Goal: Task Accomplishment & Management: Complete application form

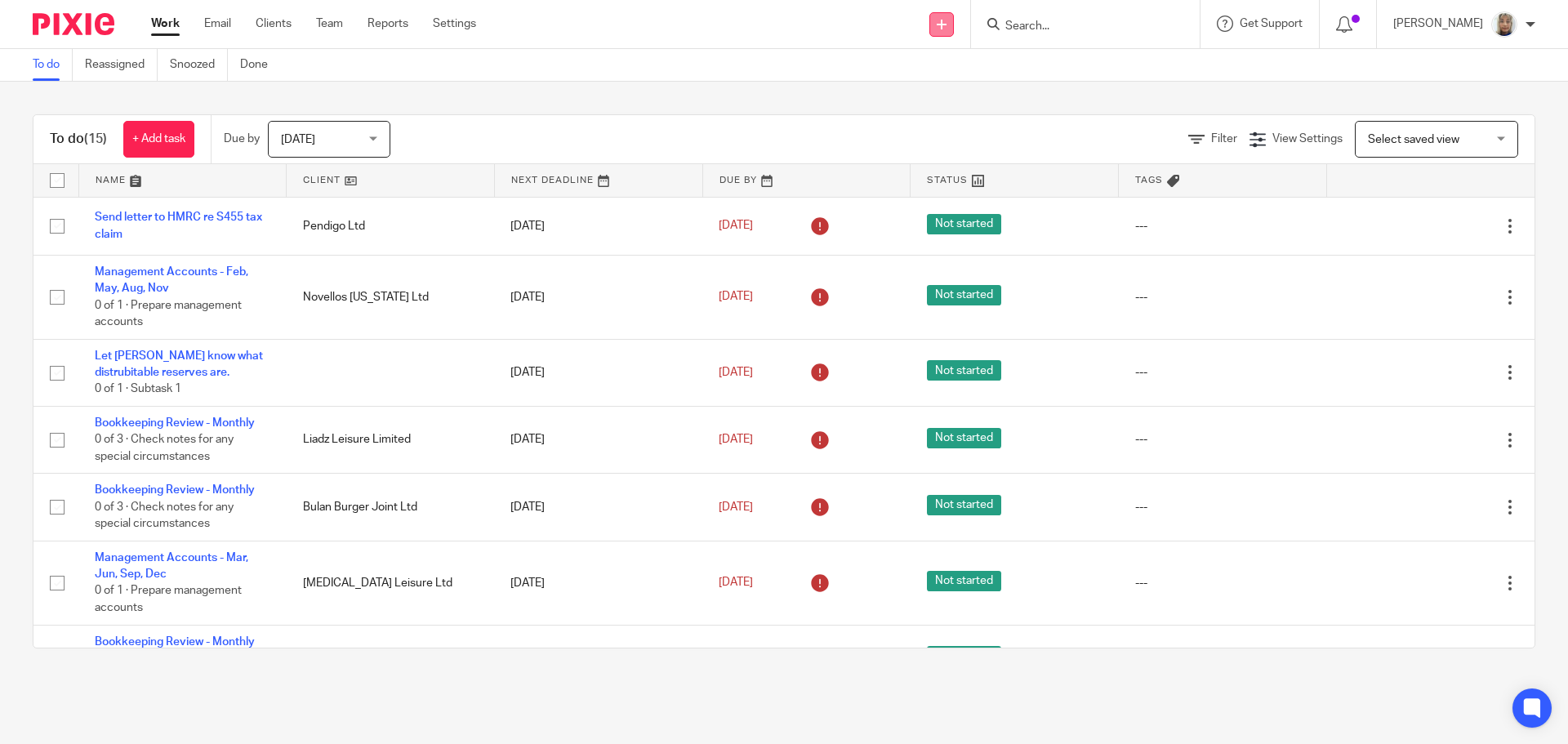
click at [946, 19] on icon at bounding box center [941, 24] width 10 height 10
click at [976, 102] on link "Create task" at bounding box center [958, 100] width 101 height 24
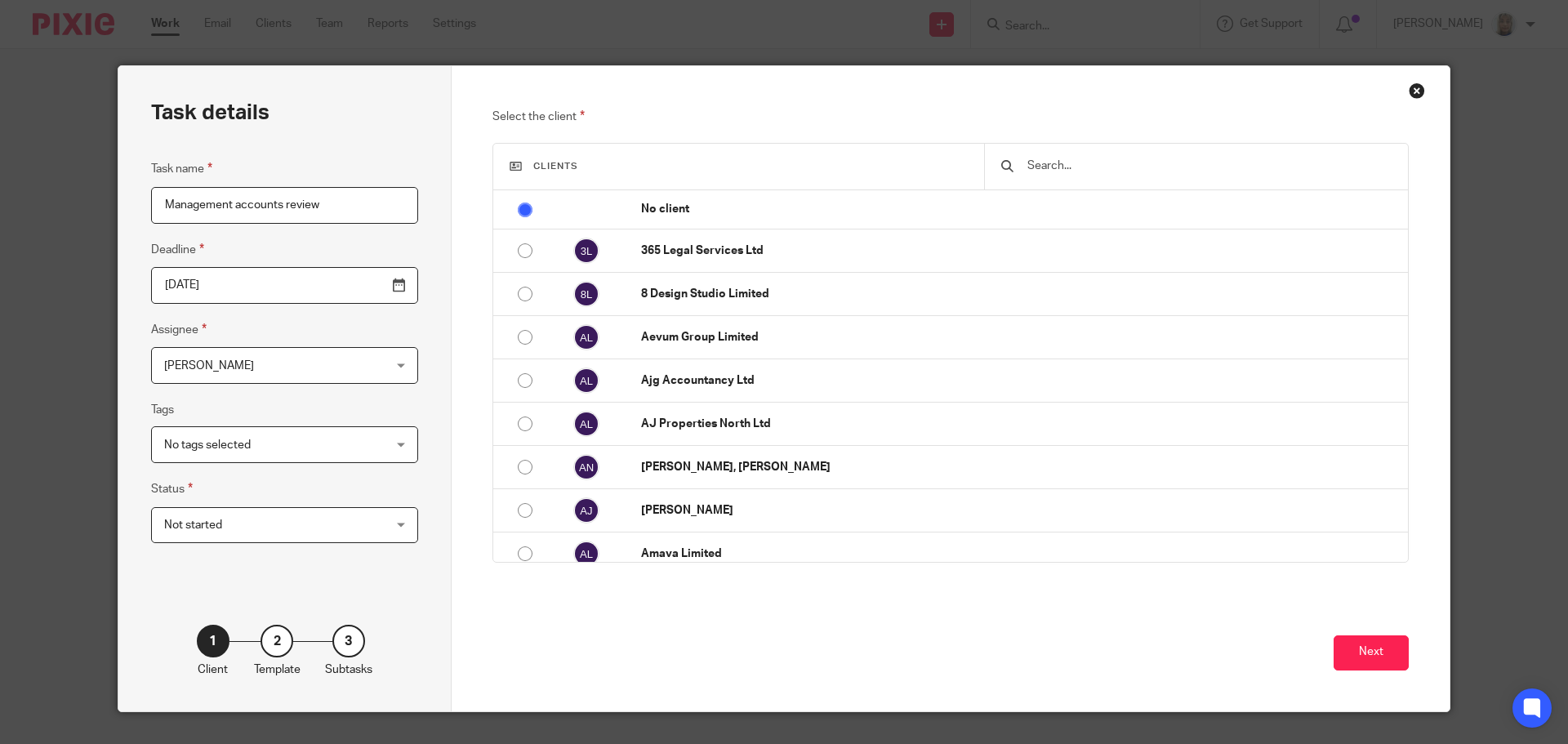
type input "Management accounts review"
click at [1028, 168] on input "text" at bounding box center [1209, 166] width 366 height 18
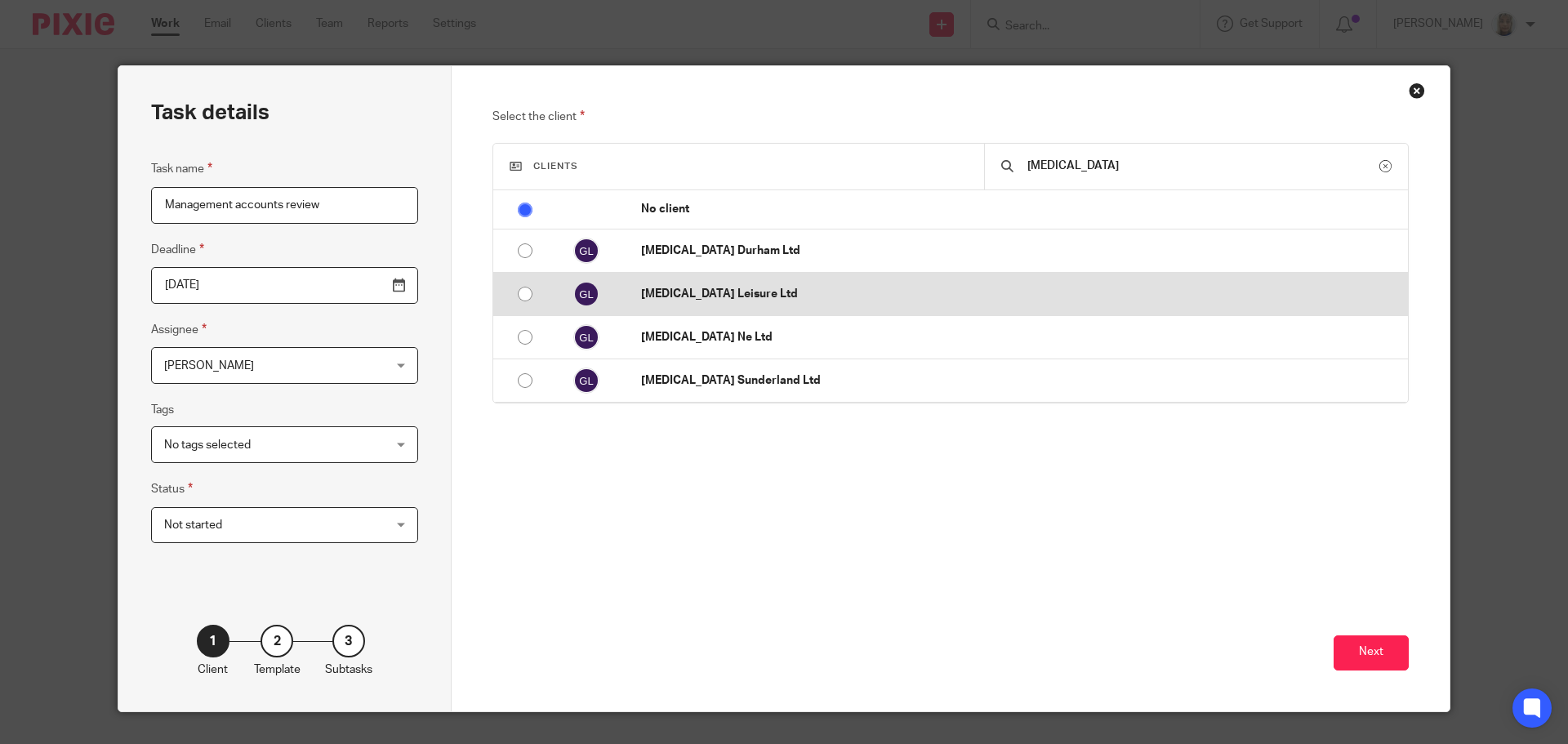
type input "gastro"
click at [769, 298] on p "[MEDICAL_DATA] Leisure Ltd" at bounding box center [1020, 293] width 758 height 16
radio input "false"
radio input "true"
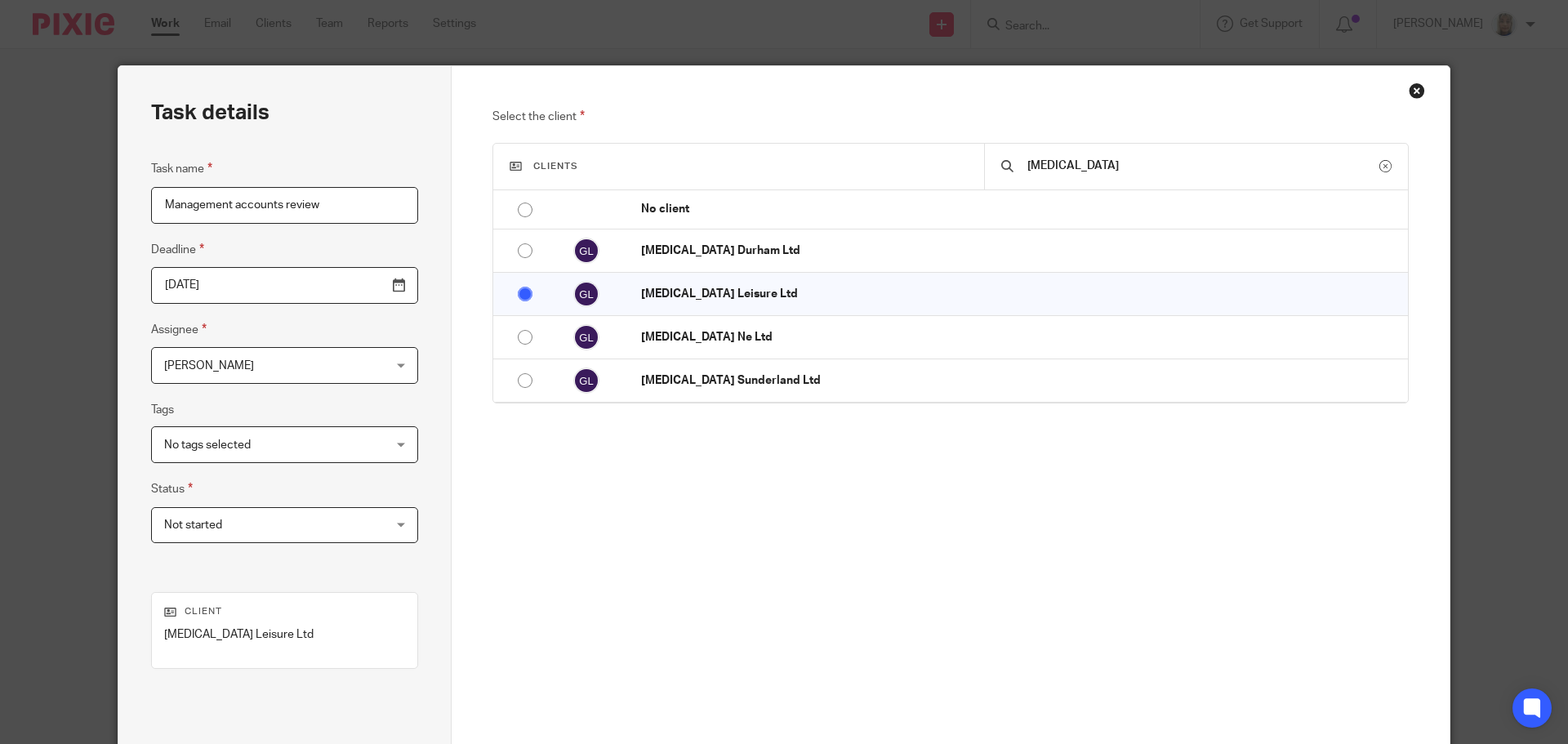
scroll to position [81, 0]
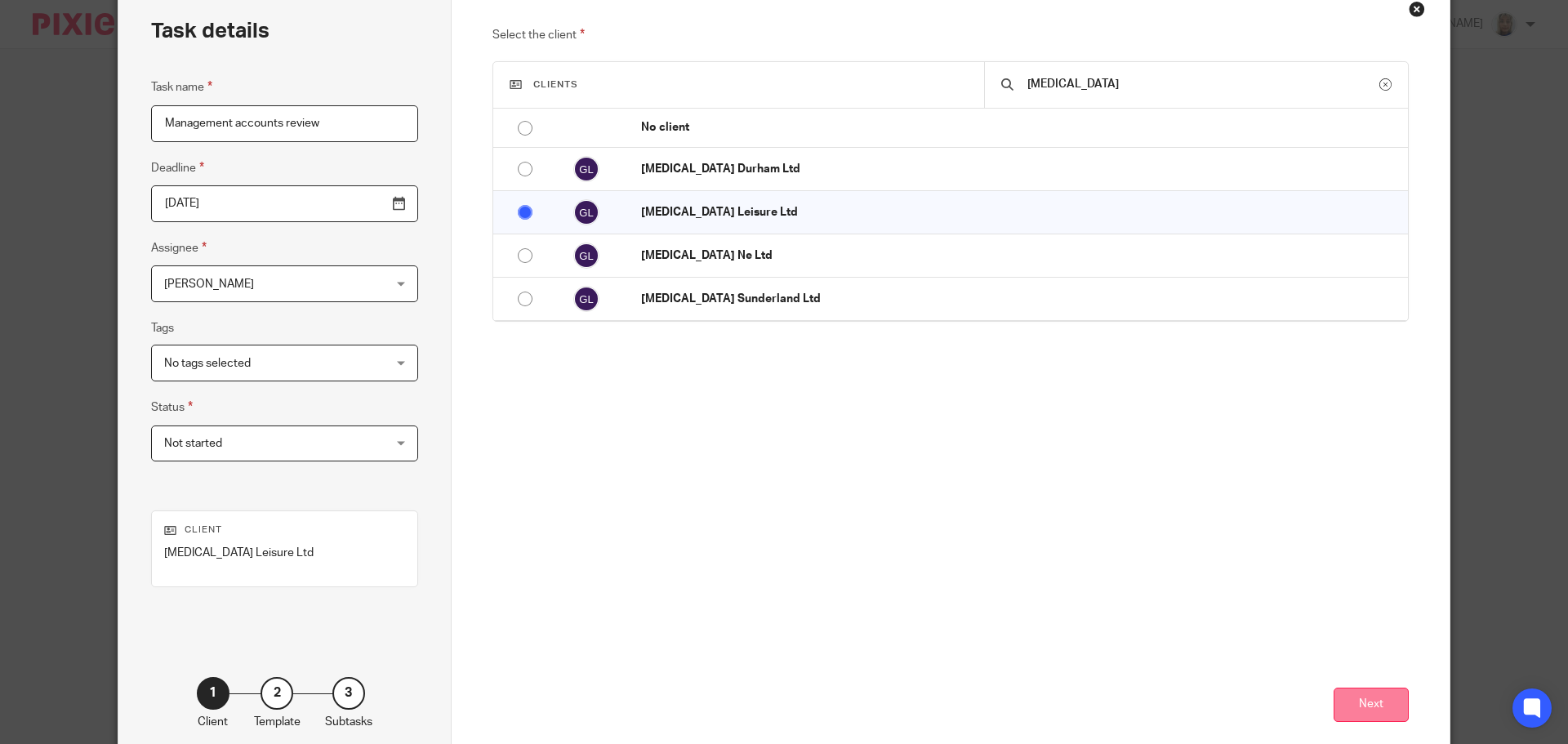
click at [1345, 698] on button "Next" at bounding box center [1371, 705] width 75 height 35
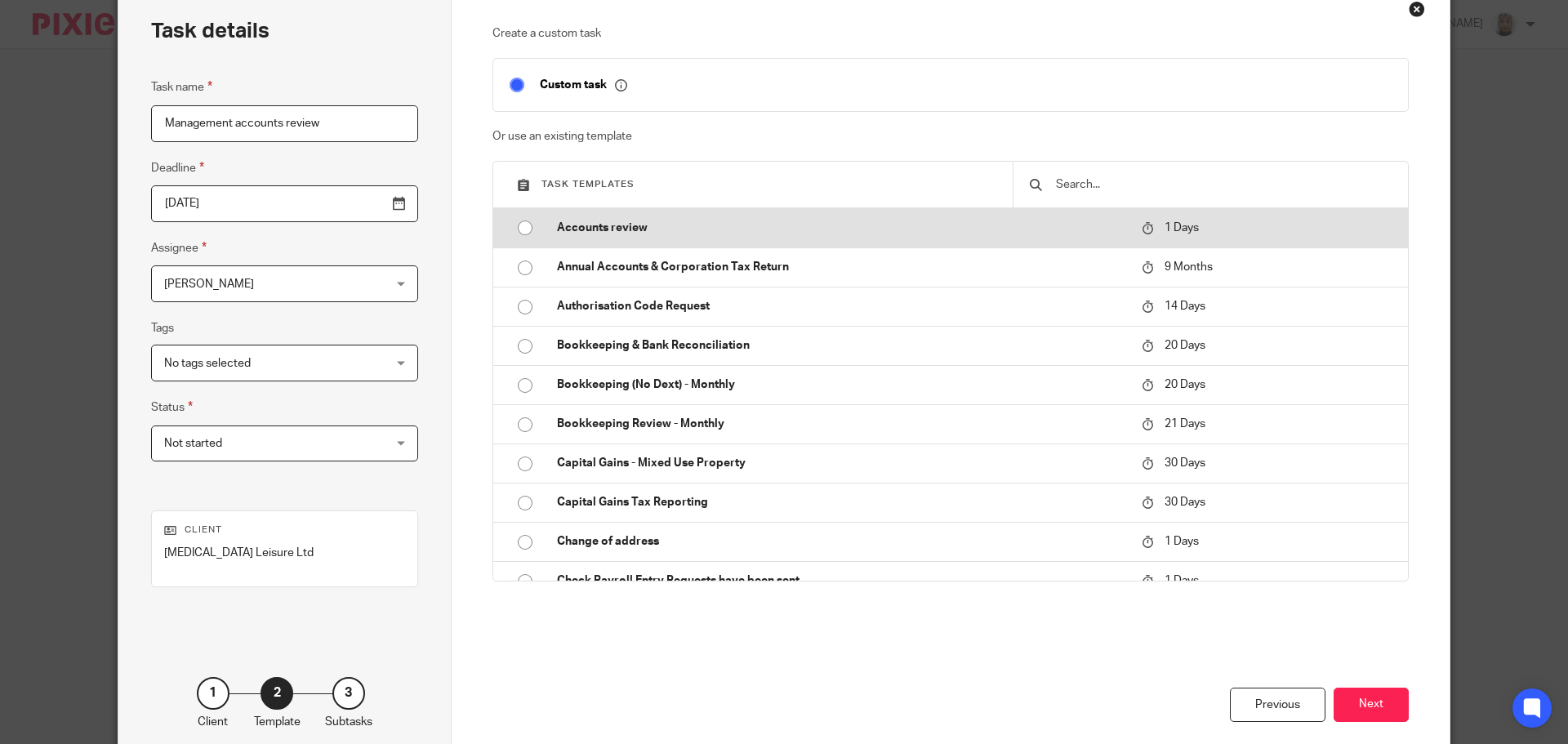
click at [770, 228] on p "Accounts review" at bounding box center [841, 227] width 568 height 16
type input "2025-08-19"
checkbox input "false"
radio input "true"
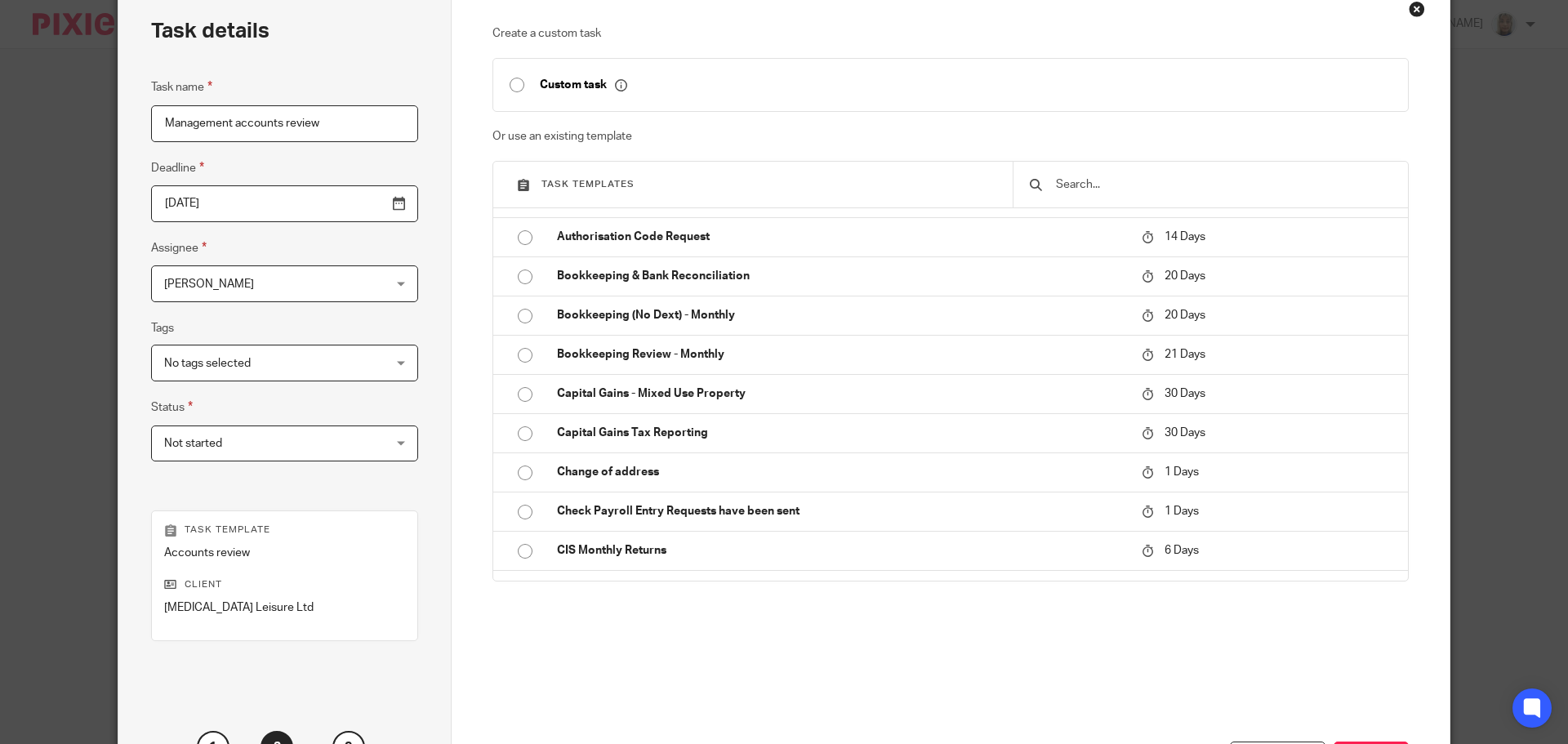
scroll to position [163, 0]
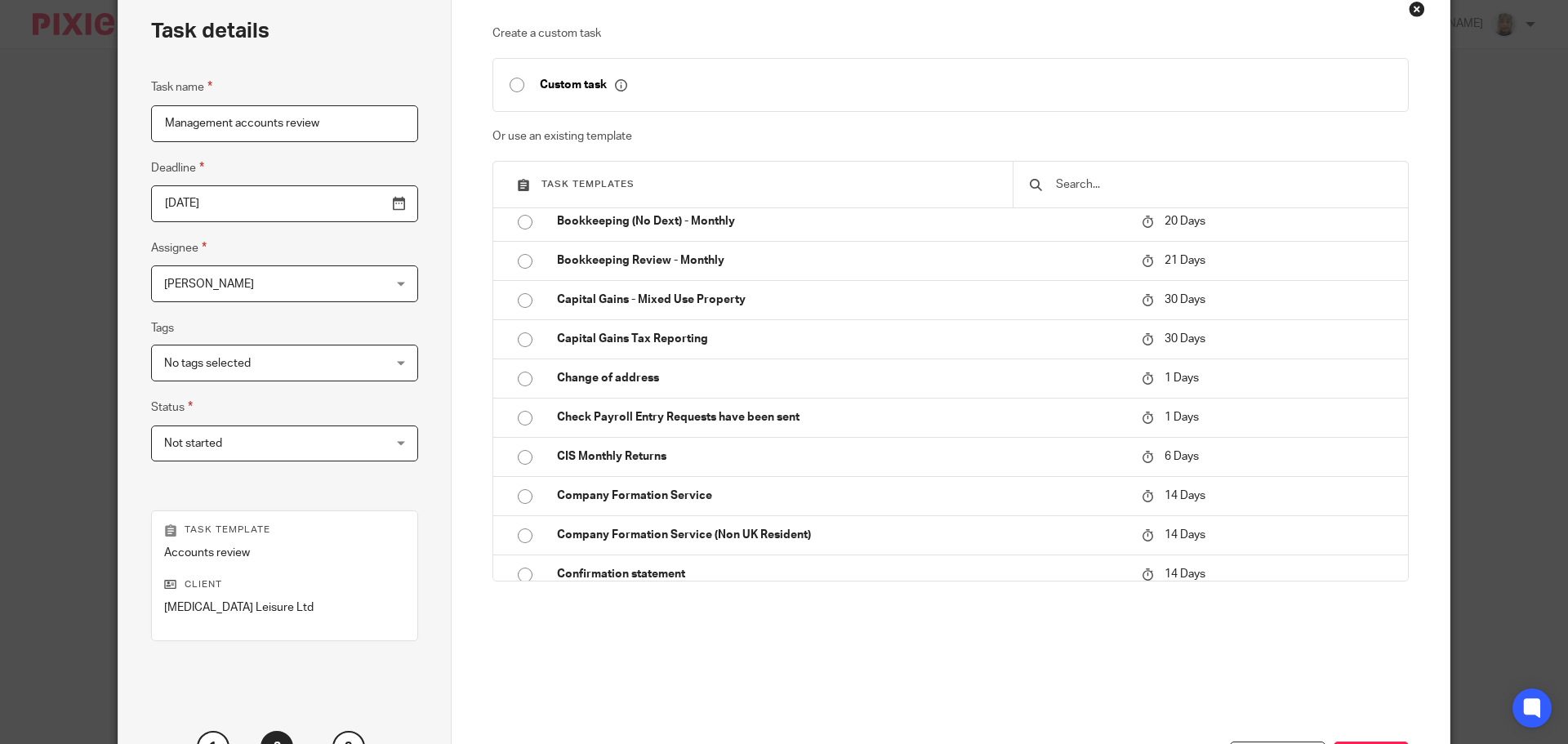
click at [1556, 732] on div at bounding box center [1556, 732] width 0 height 0
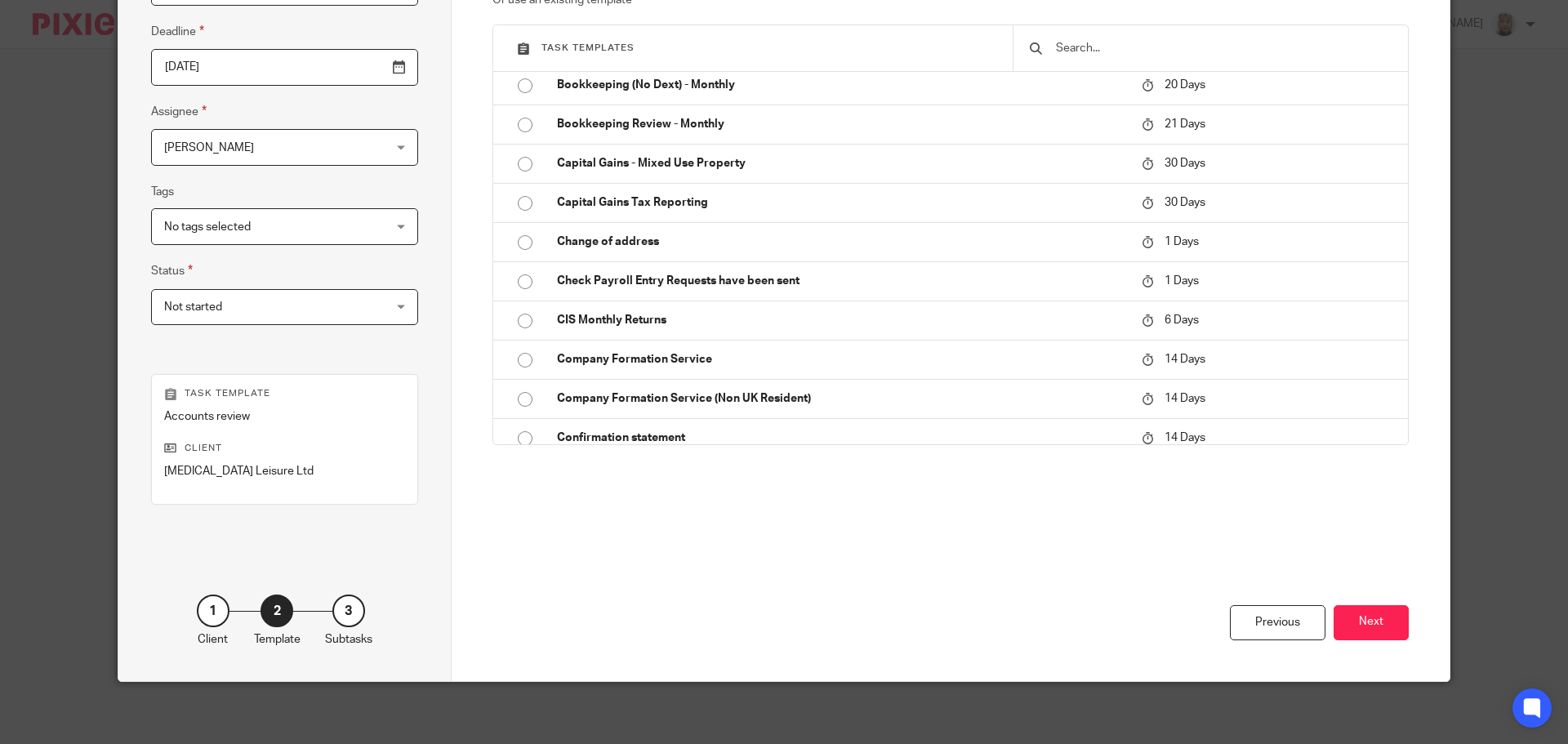
scroll to position [221, 0]
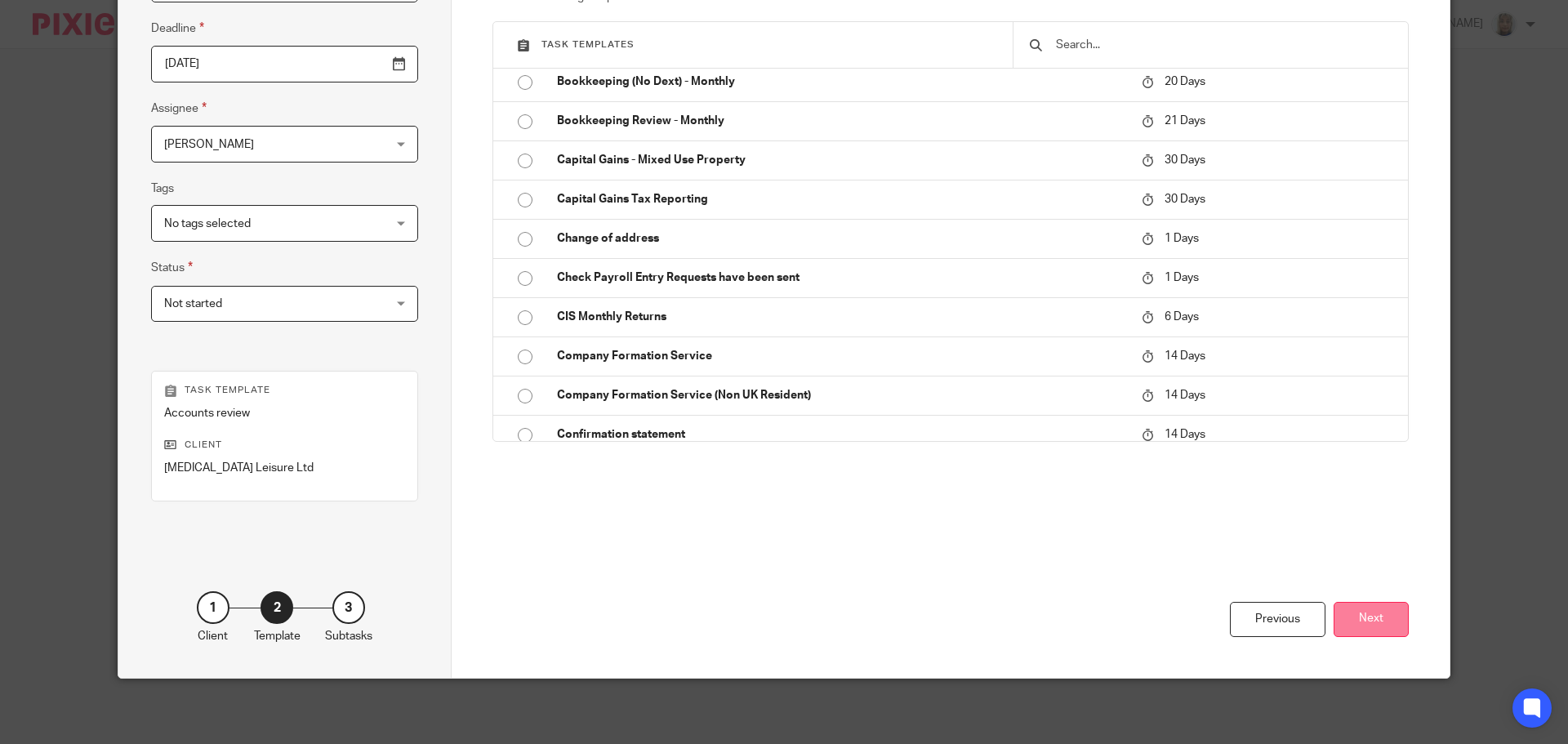
click at [1369, 630] on button "Next" at bounding box center [1371, 619] width 75 height 35
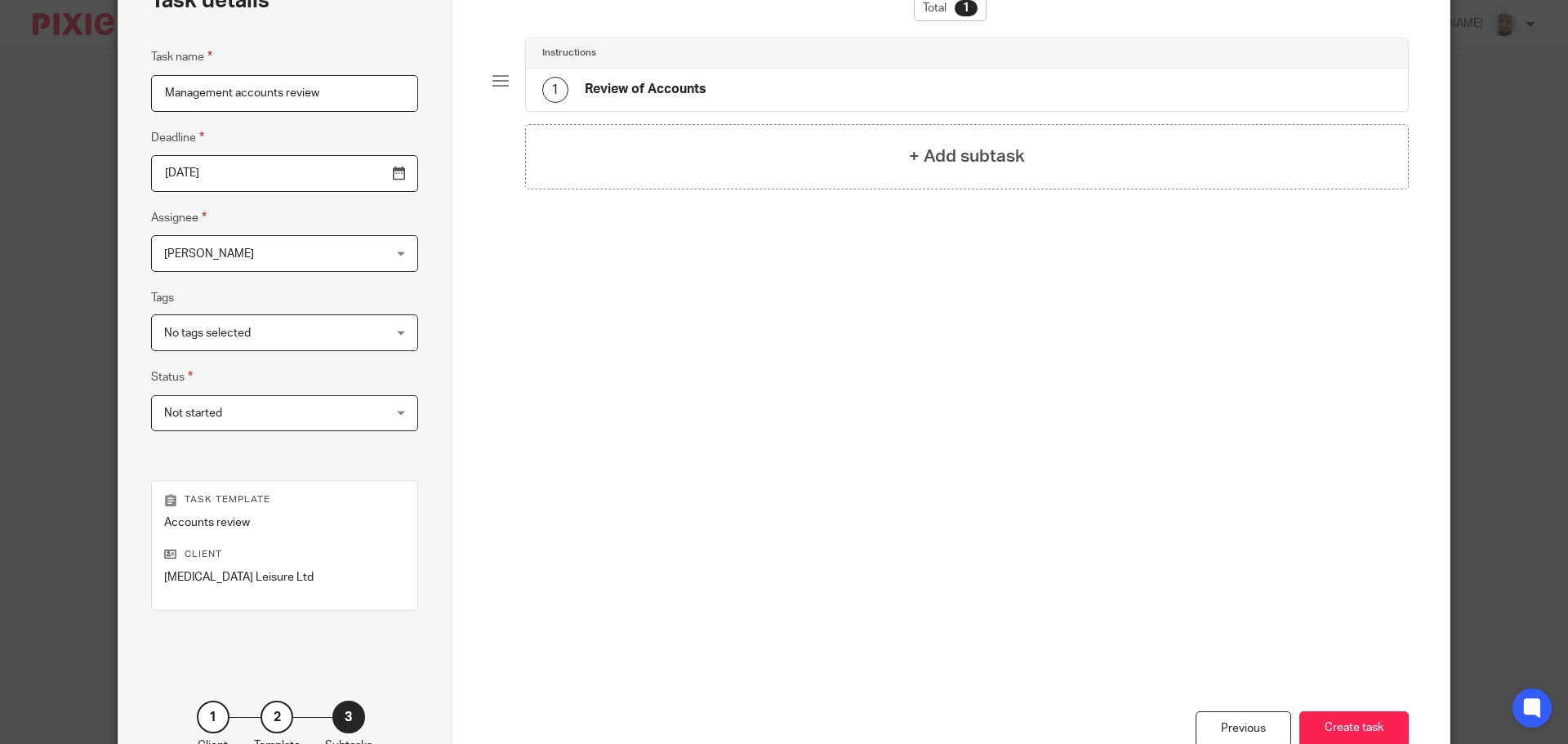
scroll to position [140, 0]
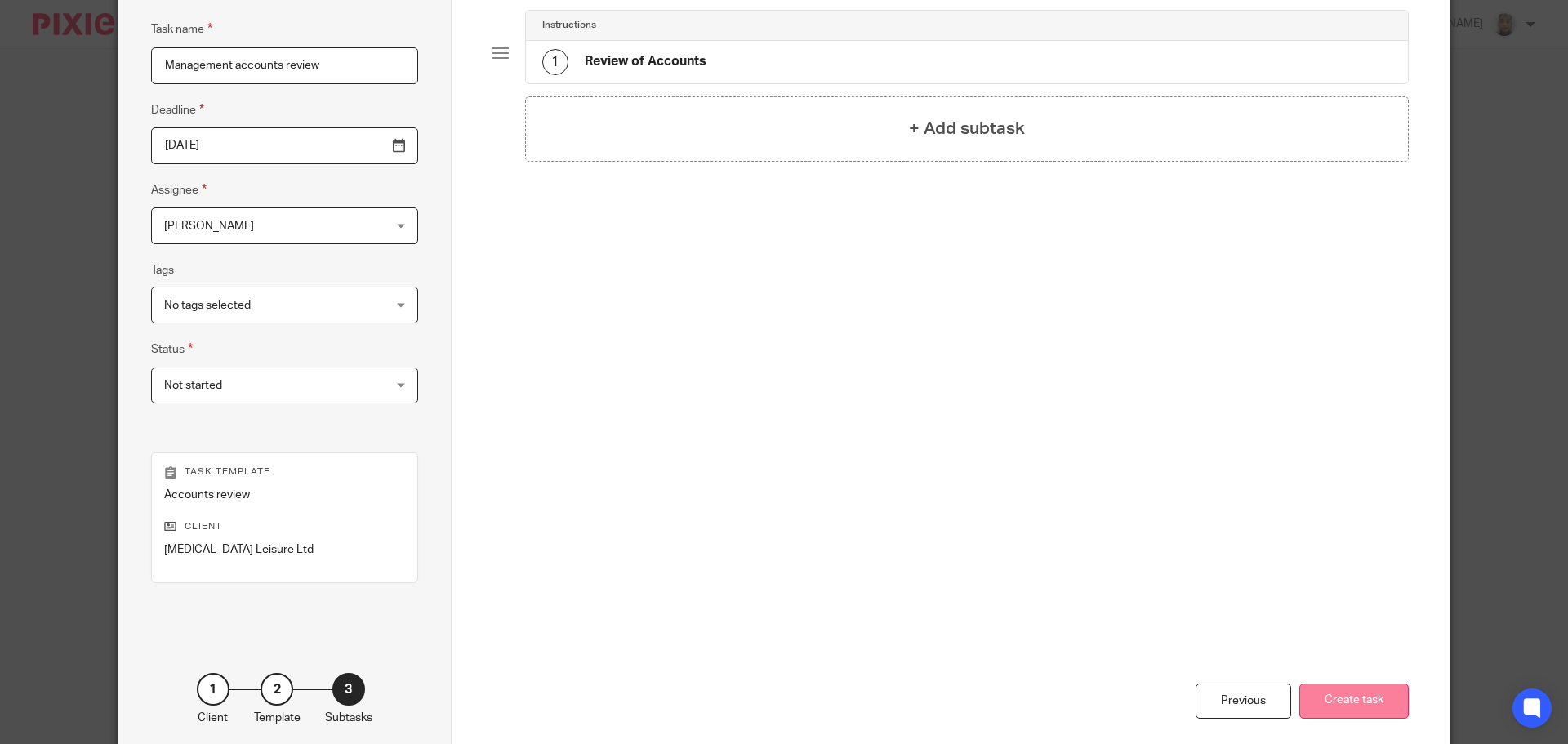
click at [1371, 709] on button "Create task" at bounding box center [1353, 701] width 109 height 35
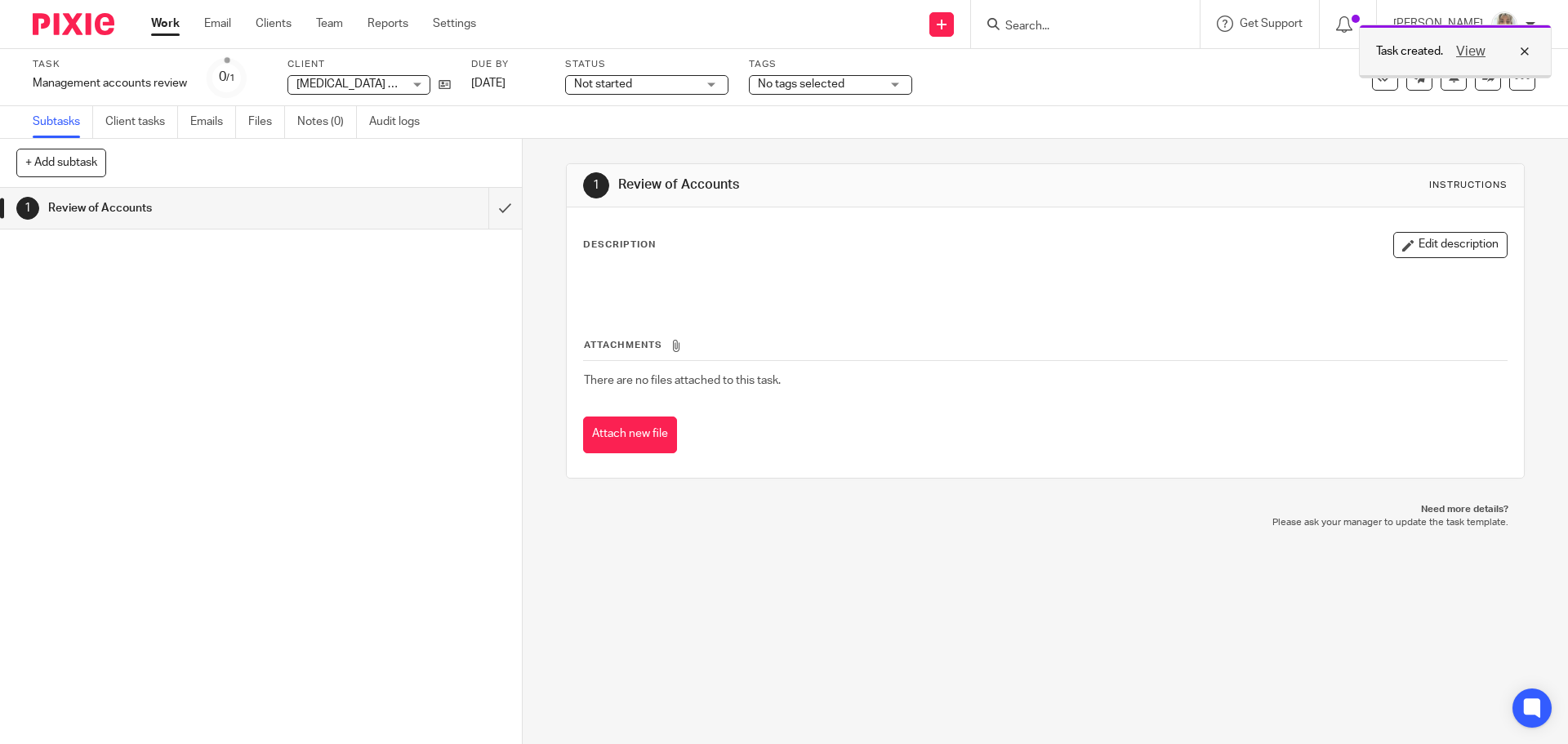
click at [1526, 53] on div "View" at bounding box center [1487, 51] width 91 height 19
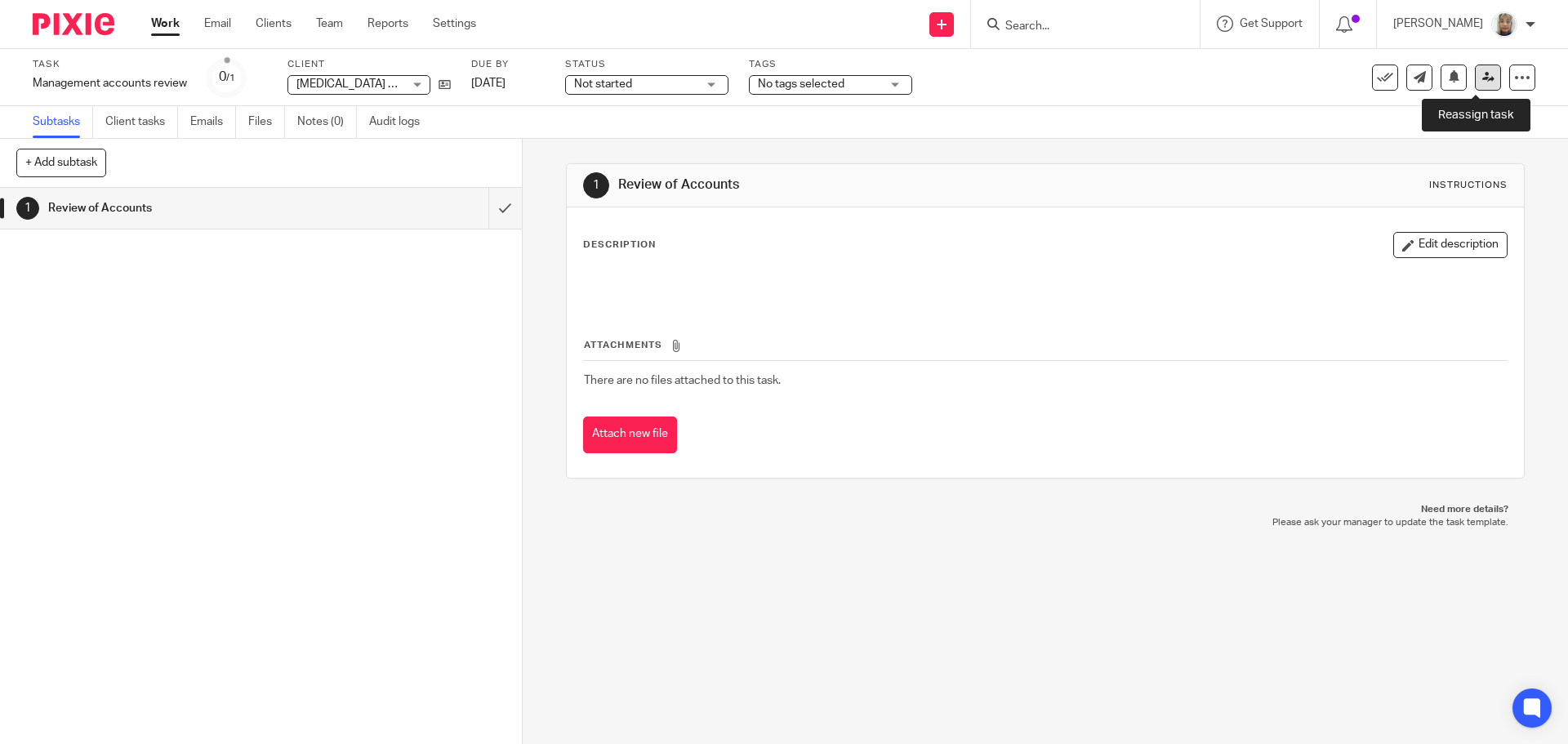
click at [1475, 77] on link at bounding box center [1487, 77] width 26 height 26
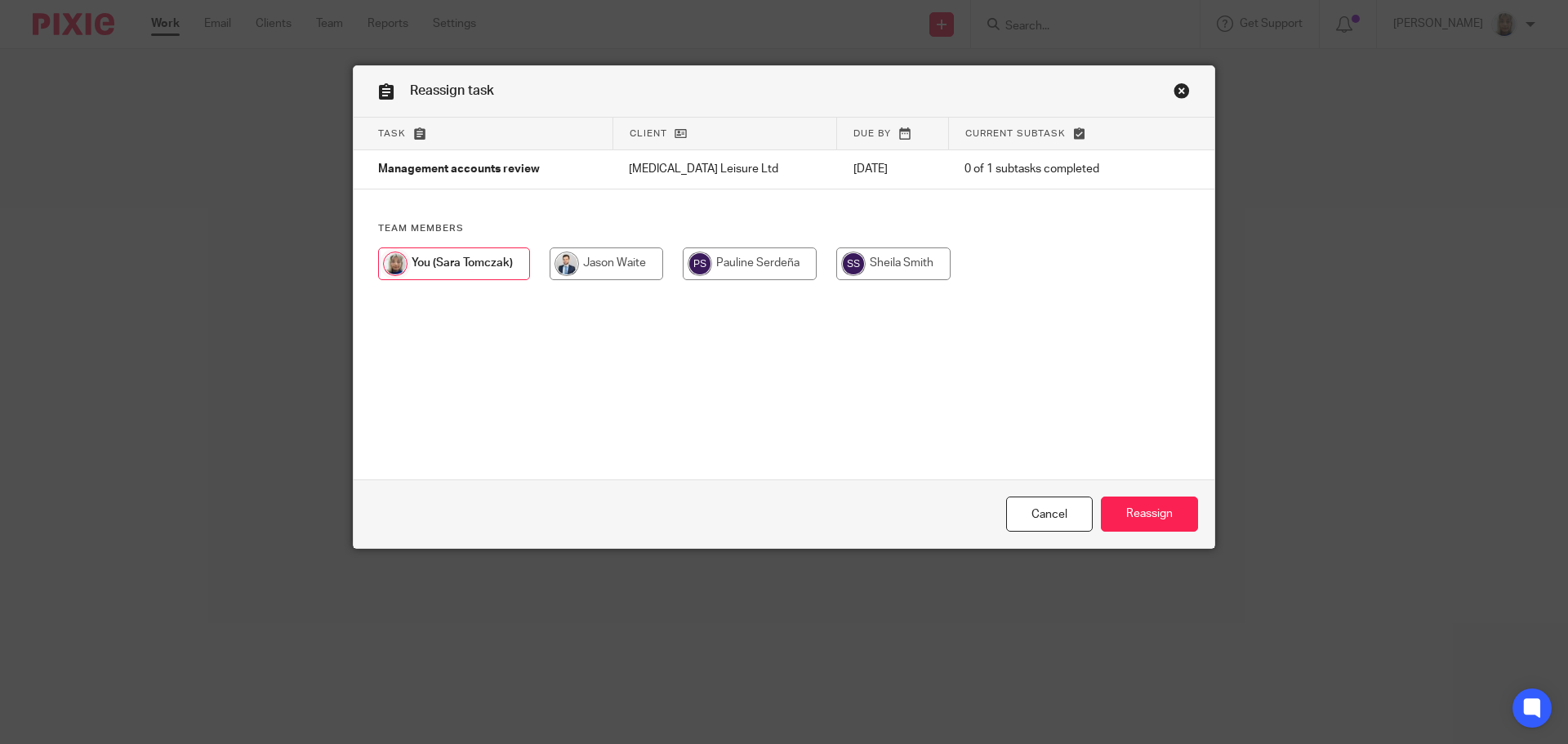
click at [610, 257] on input "radio" at bounding box center [606, 264] width 113 height 33
radio input "true"
click at [1156, 508] on input "Reassign" at bounding box center [1148, 514] width 97 height 35
